Goal: Information Seeking & Learning: Learn about a topic

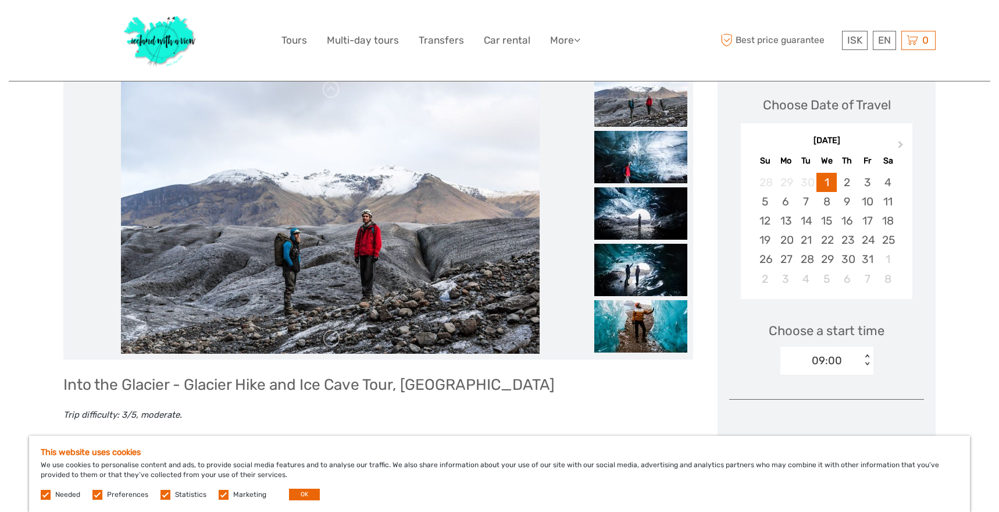
scroll to position [146, 0]
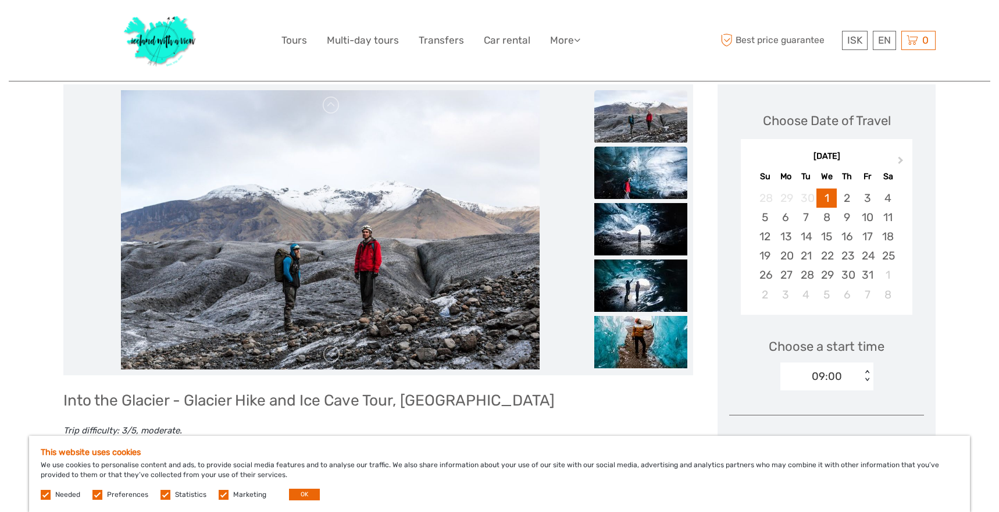
click at [653, 182] on img at bounding box center [640, 172] width 93 height 52
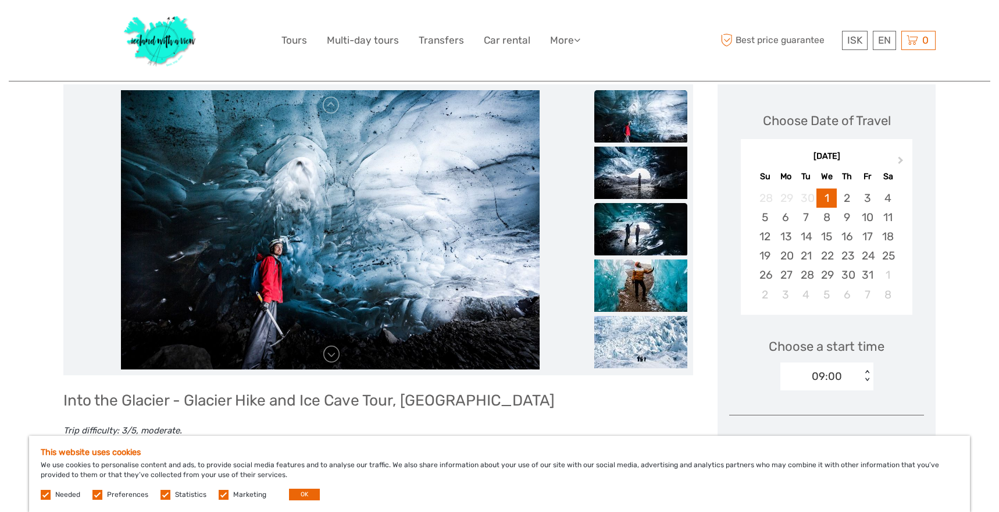
click at [632, 209] on img at bounding box center [640, 229] width 93 height 52
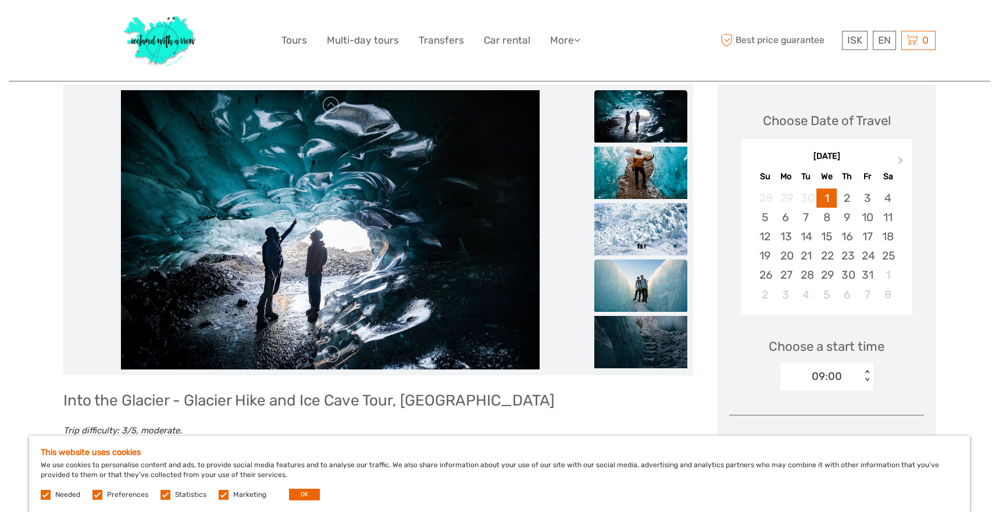
click at [619, 262] on img at bounding box center [640, 285] width 93 height 52
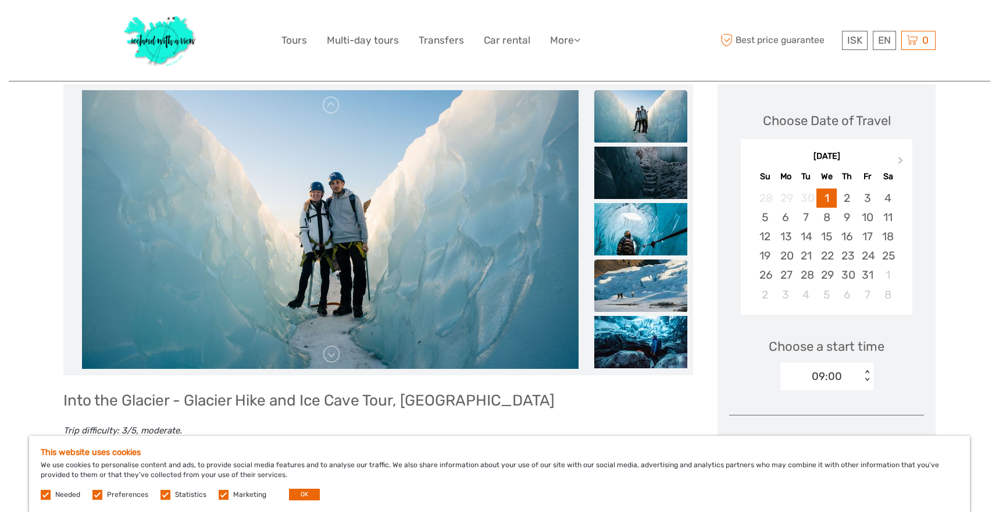
click at [625, 309] on img at bounding box center [640, 285] width 93 height 52
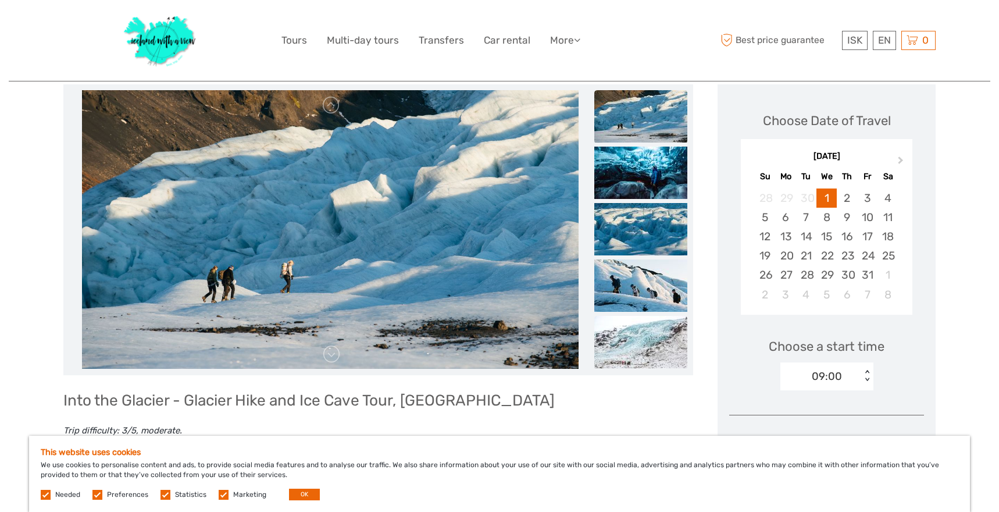
click at [628, 328] on img at bounding box center [640, 342] width 93 height 52
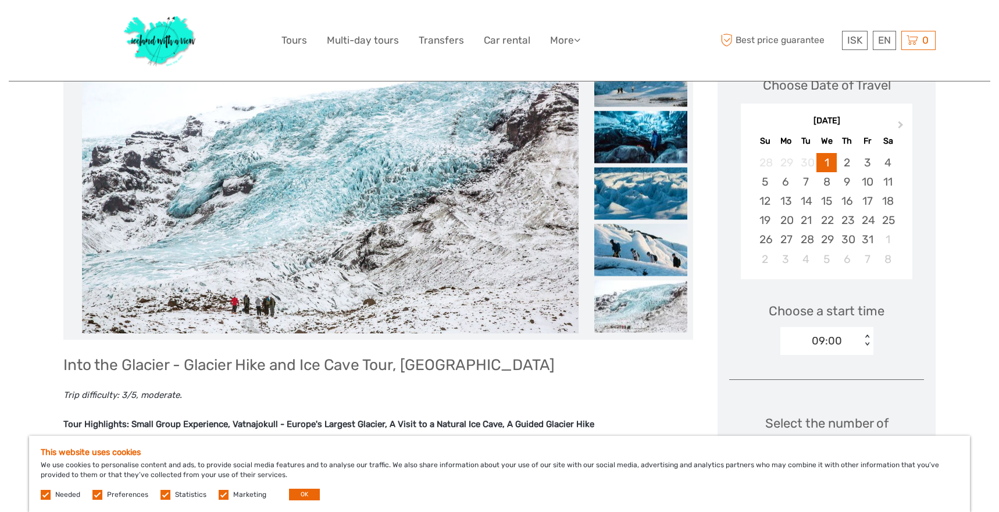
scroll to position [184, 0]
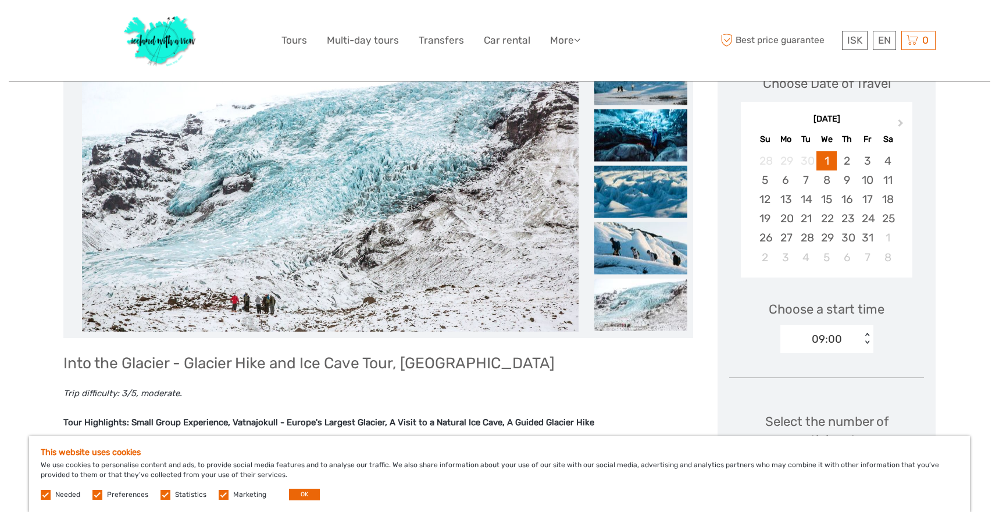
click at [628, 308] on img at bounding box center [640, 304] width 93 height 52
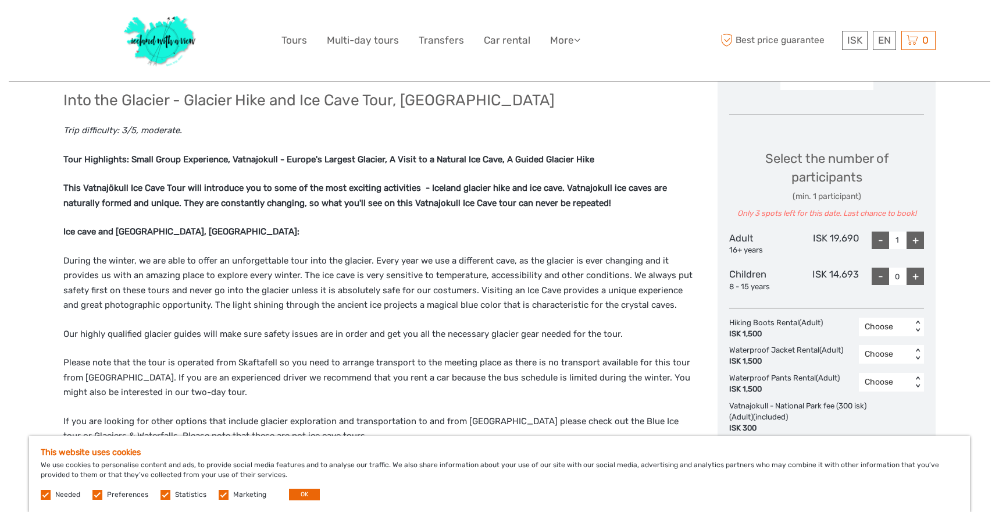
scroll to position [550, 0]
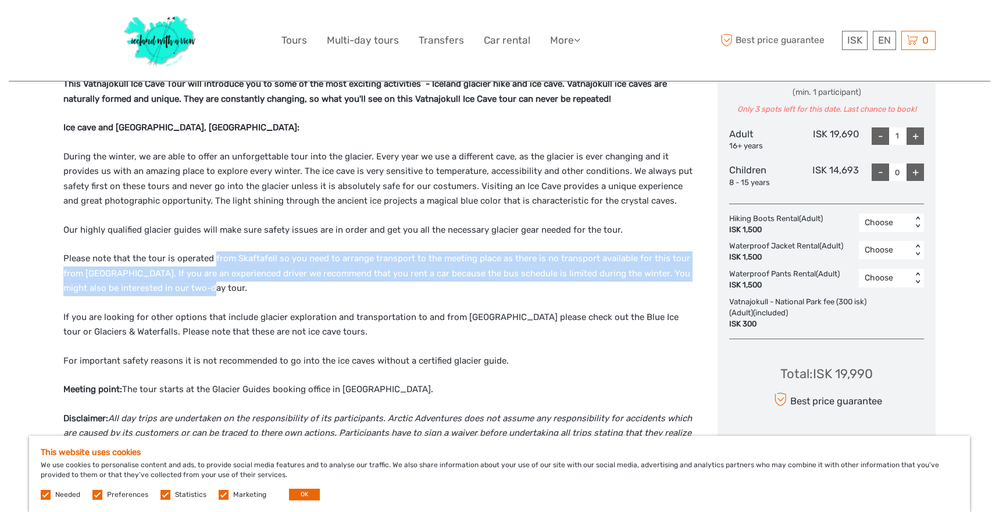
drag, startPoint x: 213, startPoint y: 262, endPoint x: 222, endPoint y: 286, distance: 25.4
click at [223, 285] on p "Please note that the tour is operated from Skaftafell so you need to arrange tr…" at bounding box center [378, 273] width 630 height 45
click at [222, 286] on p "Please note that the tour is operated from Skaftafell so you need to arrange tr…" at bounding box center [378, 273] width 630 height 45
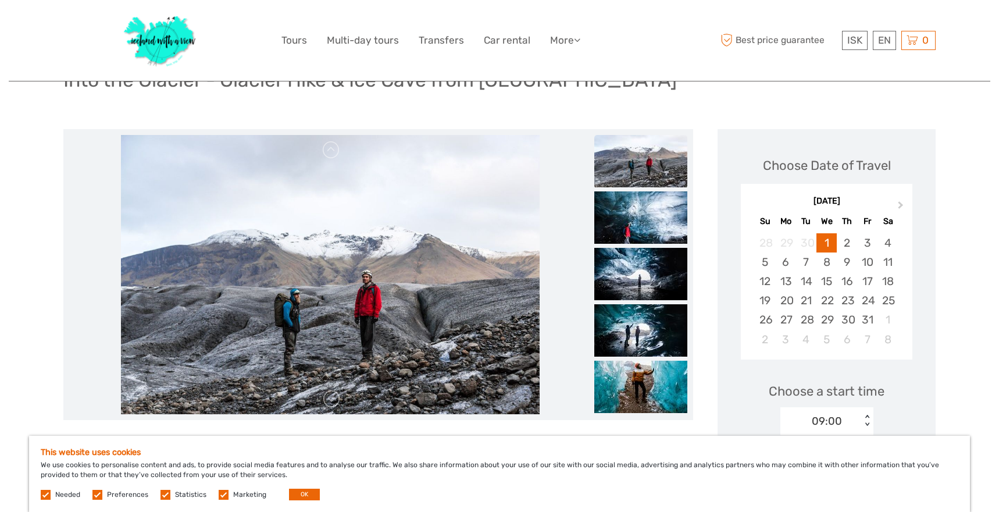
scroll to position [212, 0]
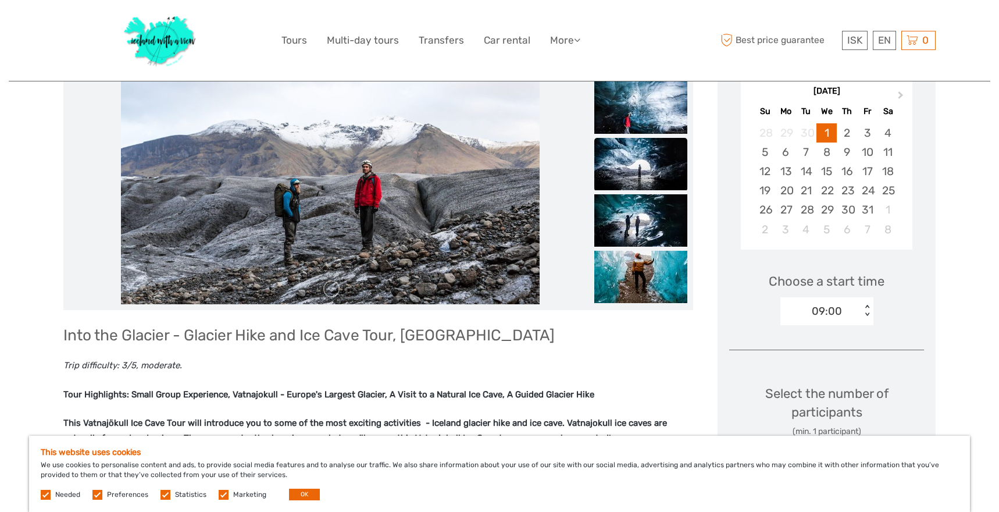
click at [657, 180] on img at bounding box center [640, 164] width 93 height 52
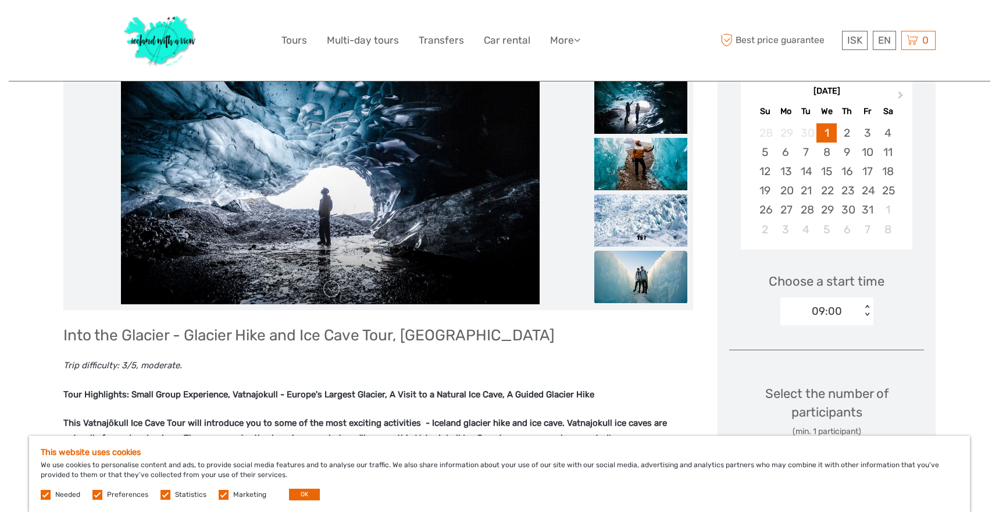
click at [639, 264] on img at bounding box center [640, 277] width 93 height 52
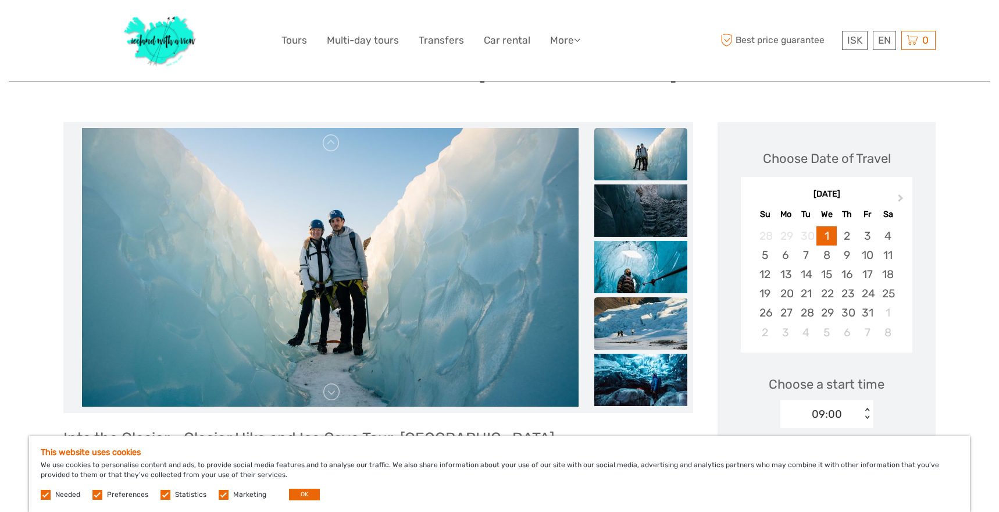
scroll to position [102, 0]
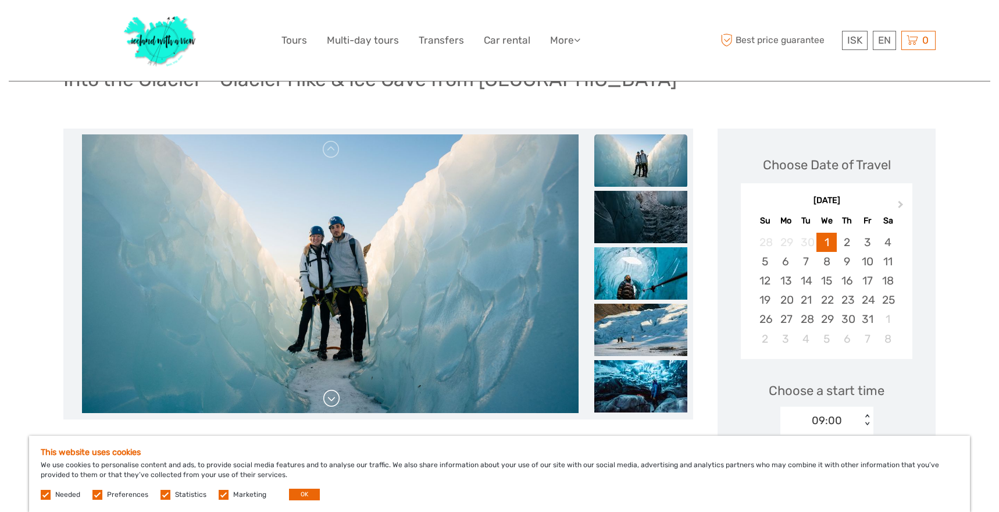
click at [328, 406] on link at bounding box center [331, 398] width 19 height 19
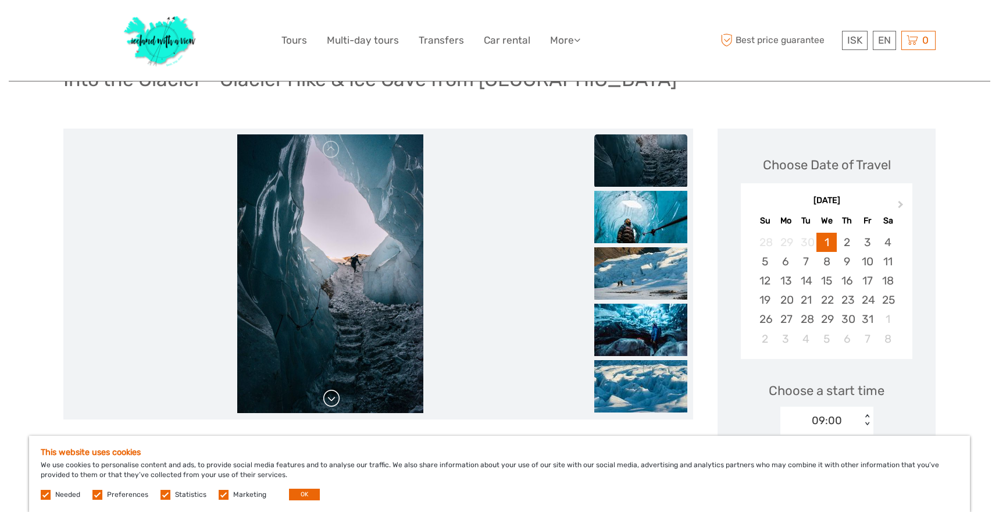
click at [328, 406] on link at bounding box center [331, 398] width 19 height 19
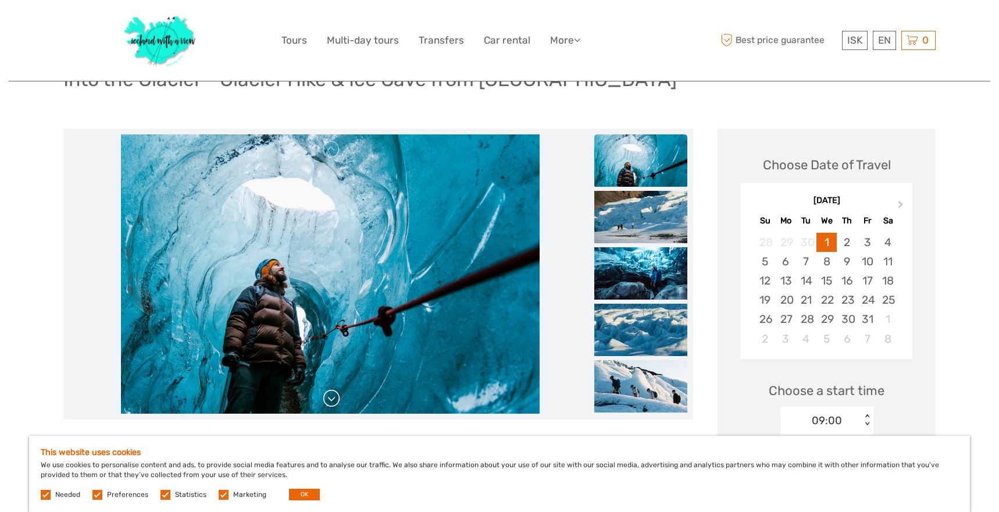
click at [328, 406] on link at bounding box center [331, 398] width 19 height 19
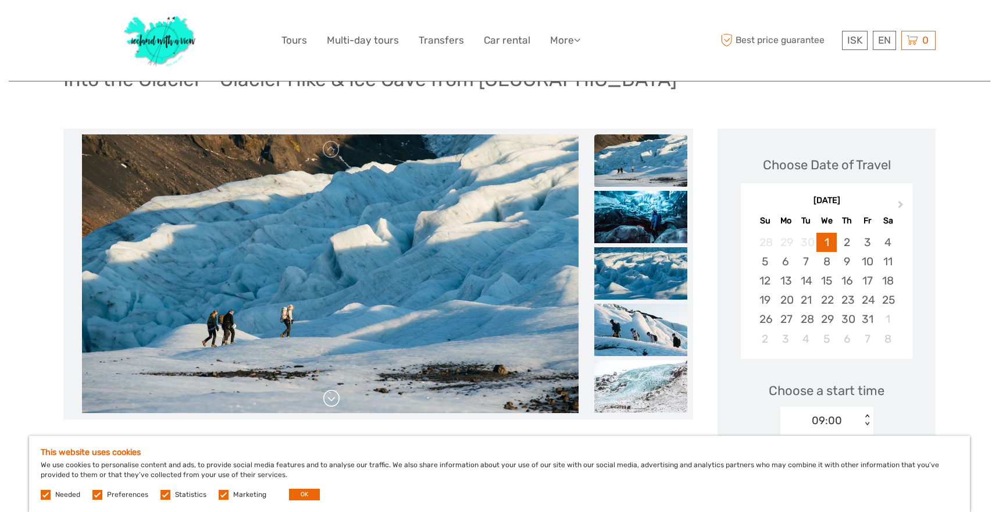
click at [328, 406] on link at bounding box center [331, 398] width 19 height 19
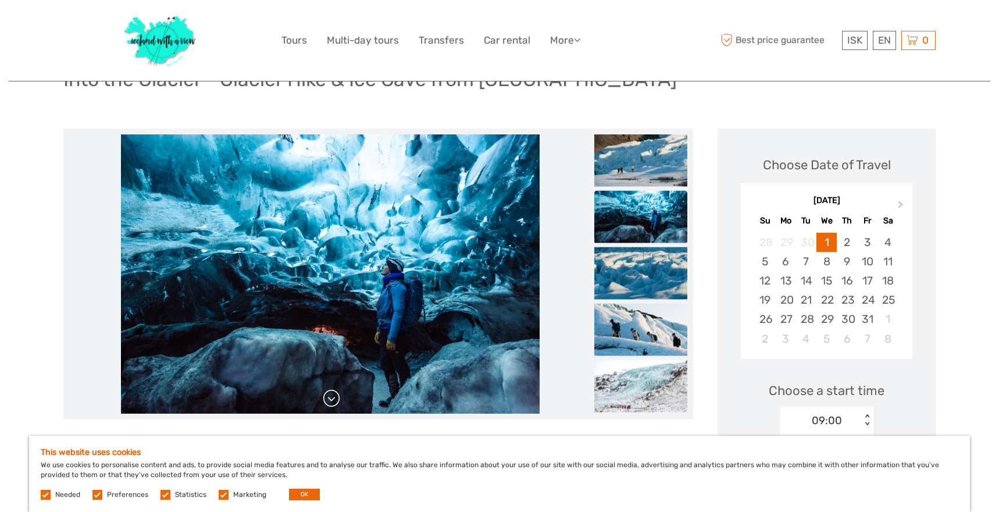
click at [331, 402] on link at bounding box center [331, 398] width 19 height 19
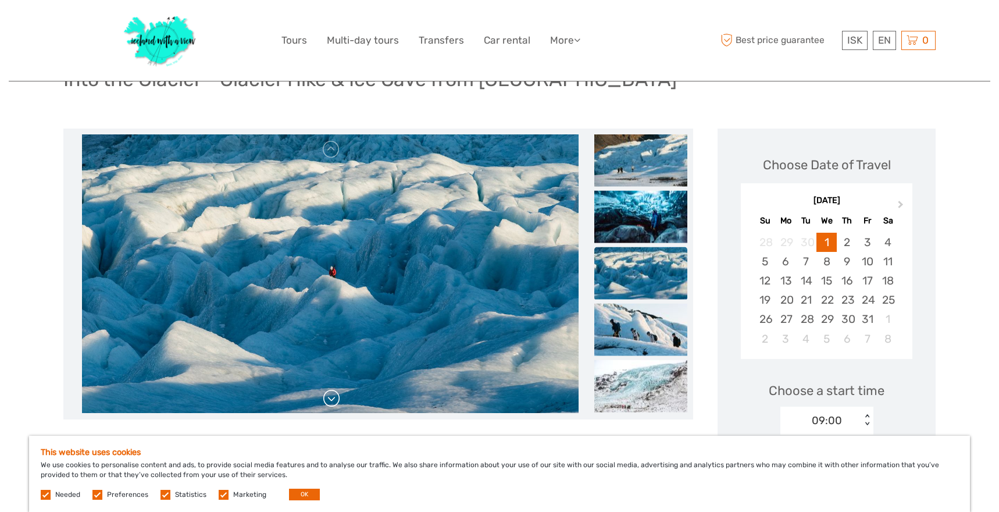
click at [331, 402] on link at bounding box center [331, 398] width 19 height 19
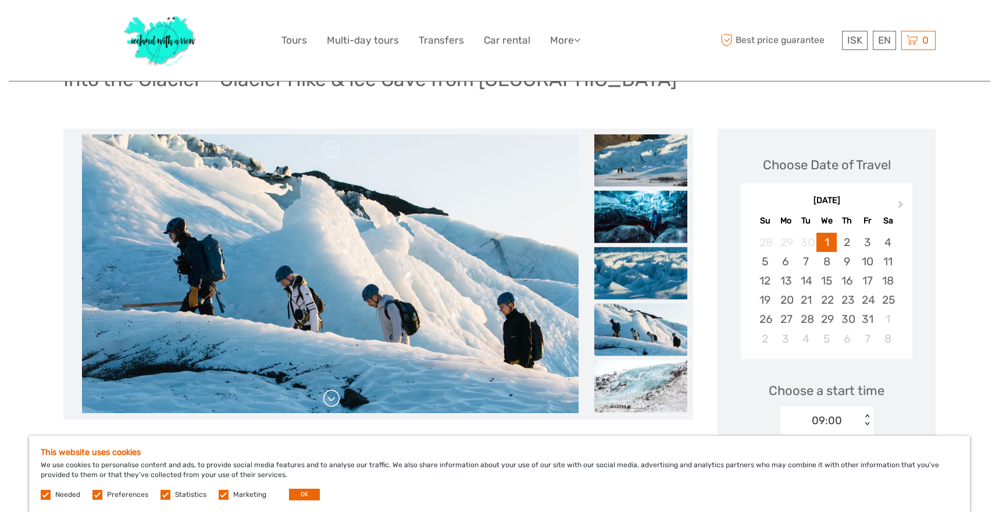
click at [331, 402] on link at bounding box center [331, 398] width 19 height 19
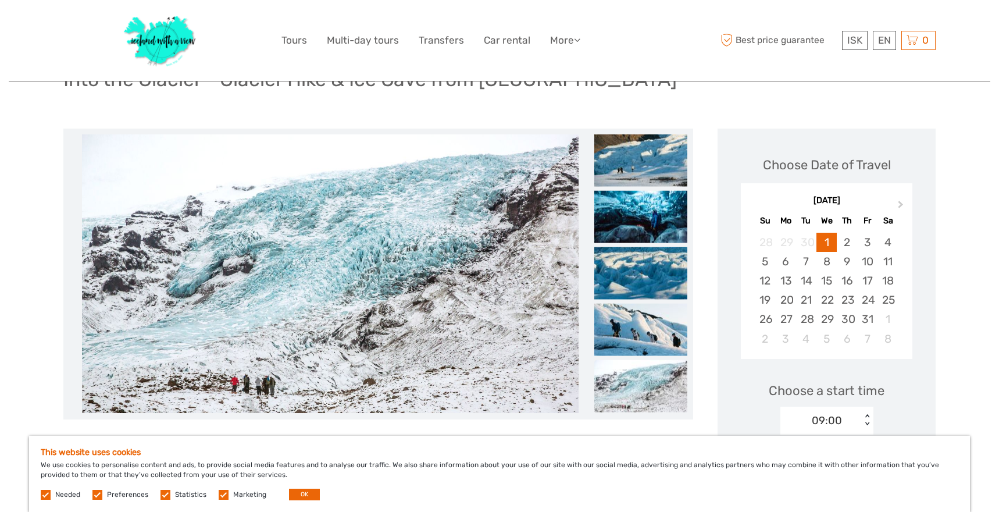
click at [331, 402] on link at bounding box center [331, 398] width 19 height 19
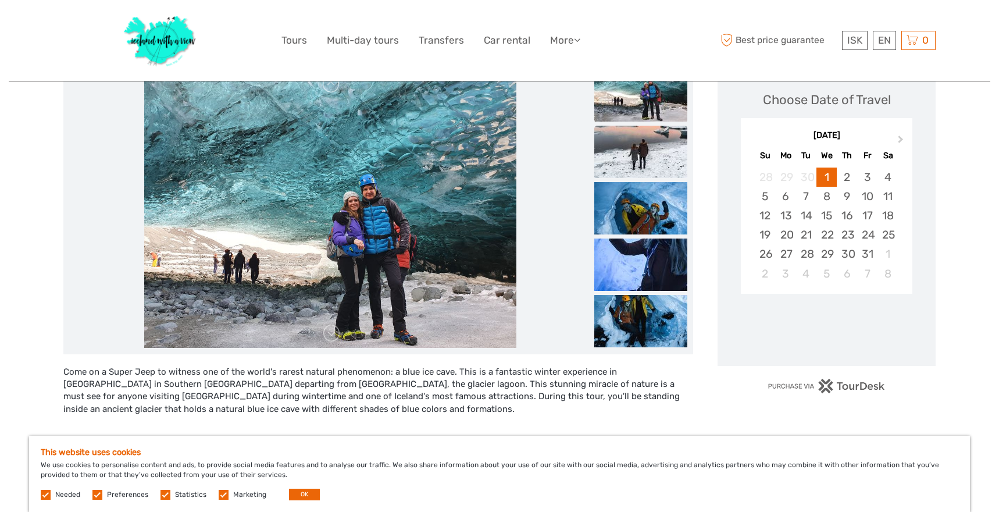
click at [609, 174] on img at bounding box center [640, 152] width 93 height 52
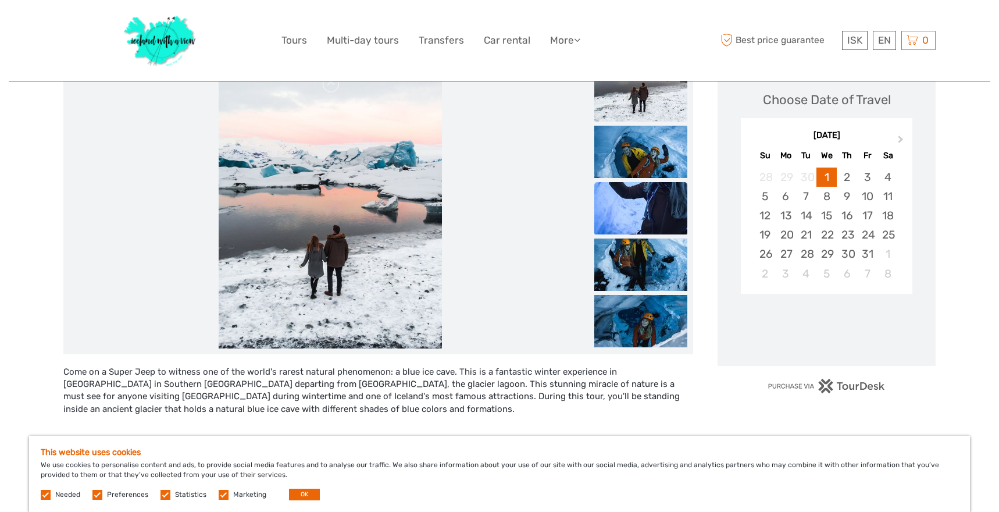
click at [619, 199] on img at bounding box center [640, 208] width 93 height 52
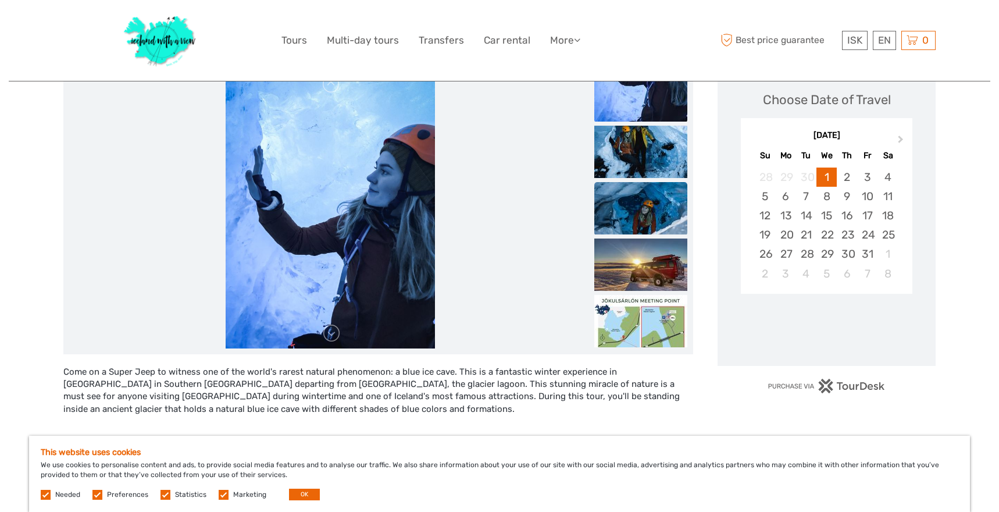
click at [617, 228] on img at bounding box center [640, 208] width 93 height 52
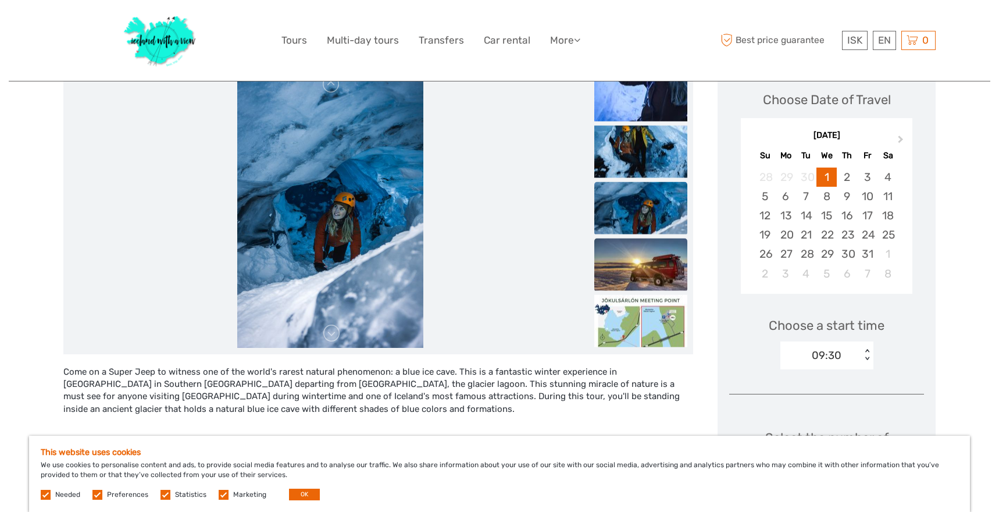
click at [622, 273] on img at bounding box center [640, 264] width 93 height 52
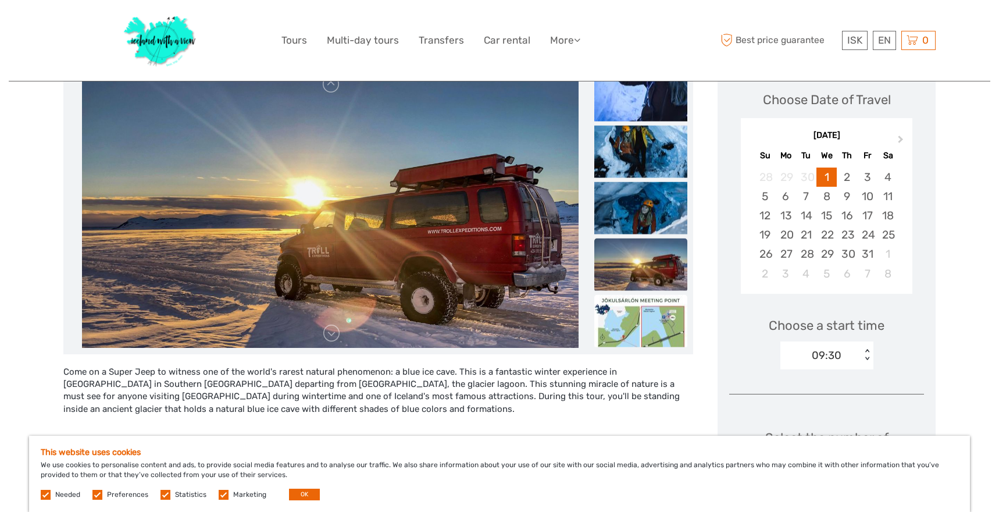
click at [623, 300] on img at bounding box center [640, 320] width 93 height 52
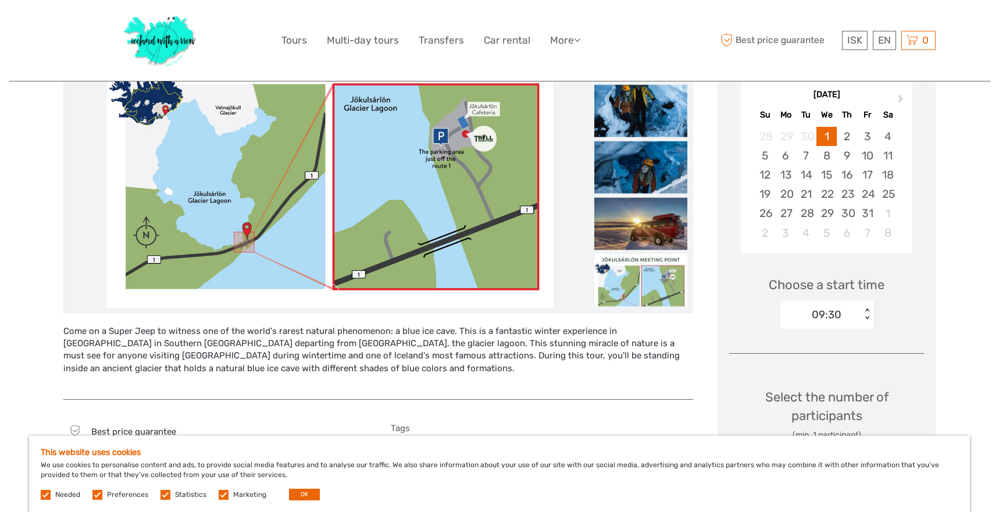
scroll to position [210, 0]
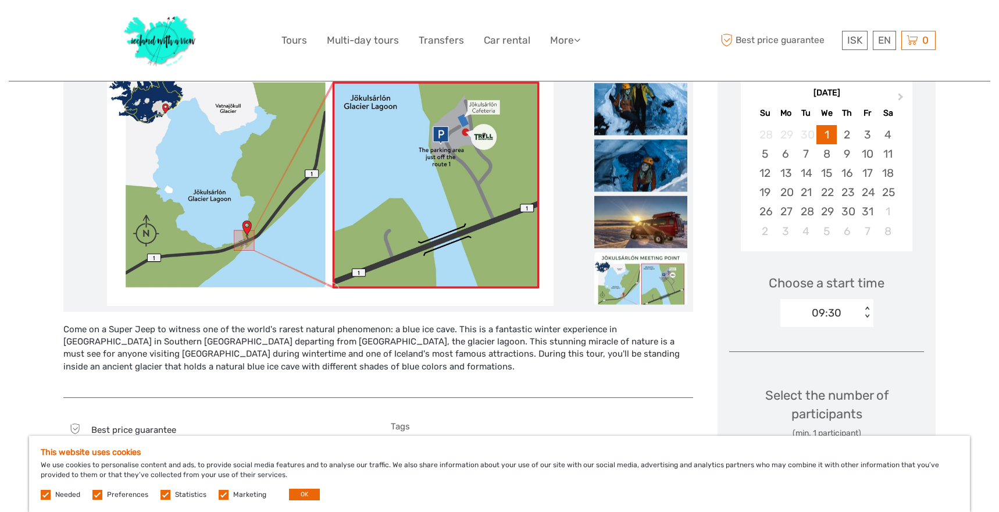
click at [623, 288] on img at bounding box center [640, 278] width 93 height 52
